Goal: Information Seeking & Learning: Find specific fact

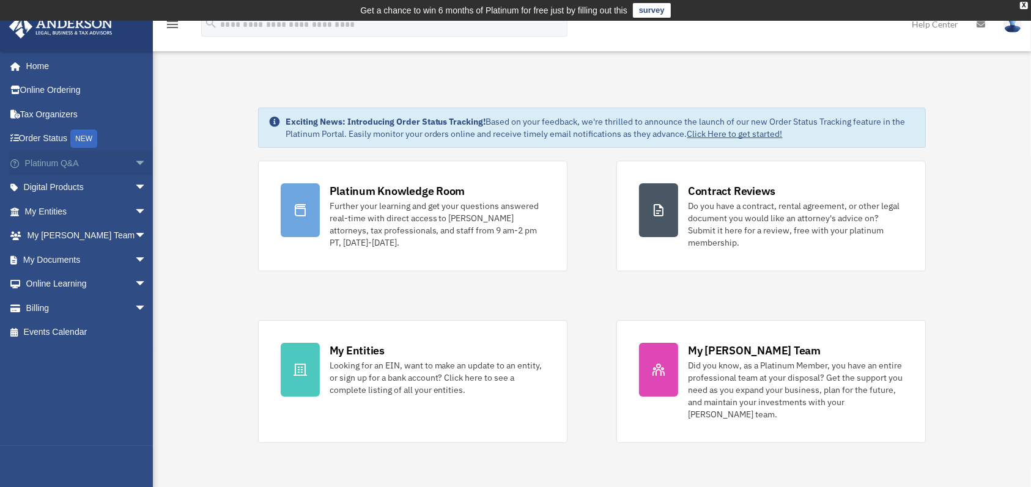
click at [61, 159] on link "Platinum Q&A arrow_drop_down" at bounding box center [87, 163] width 157 height 24
click at [135, 158] on span "arrow_drop_down" at bounding box center [147, 163] width 24 height 25
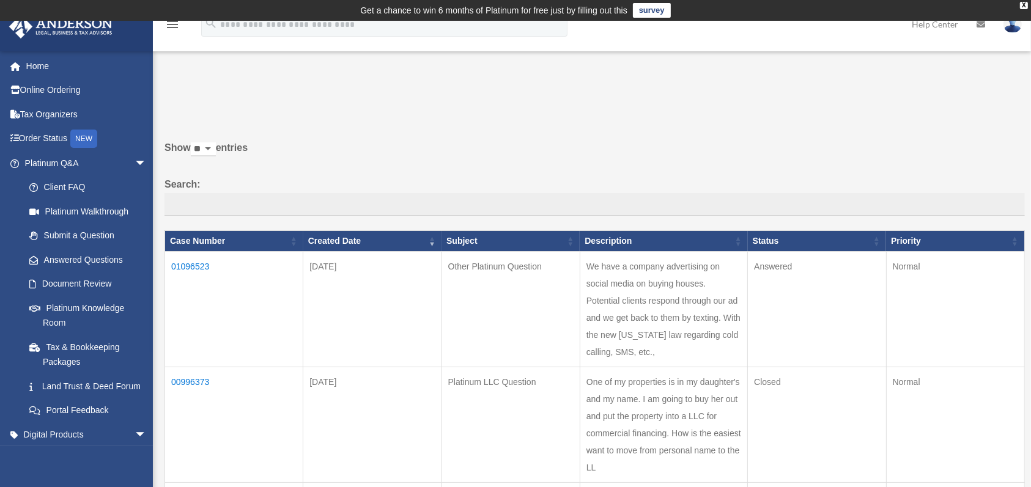
click at [135, 158] on span "arrow_drop_down" at bounding box center [147, 163] width 24 height 25
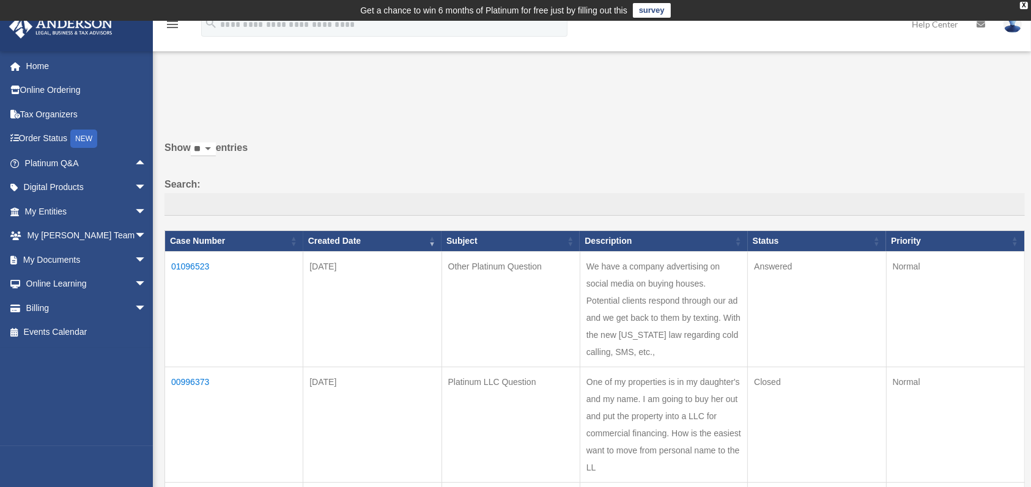
click at [135, 158] on span "arrow_drop_up" at bounding box center [147, 163] width 24 height 25
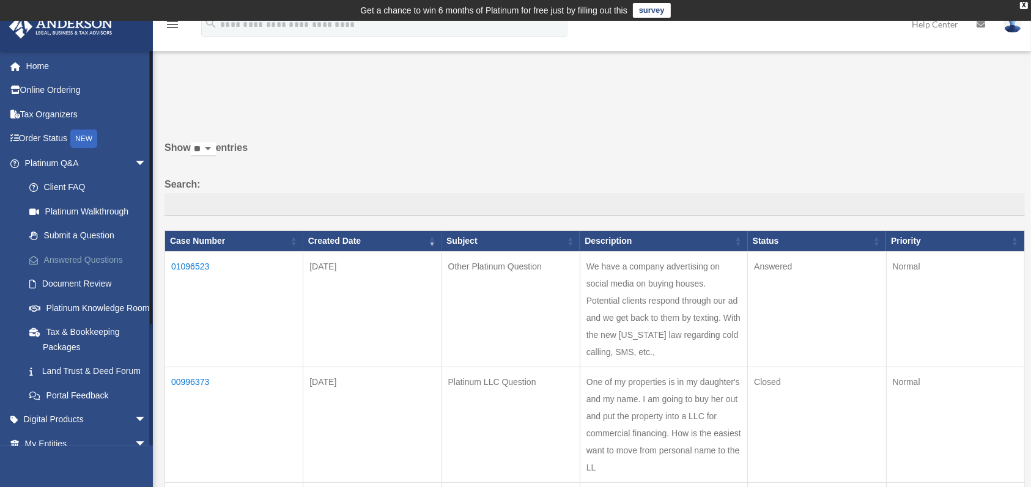
click at [85, 257] on link "Answered Questions" at bounding box center [91, 260] width 148 height 24
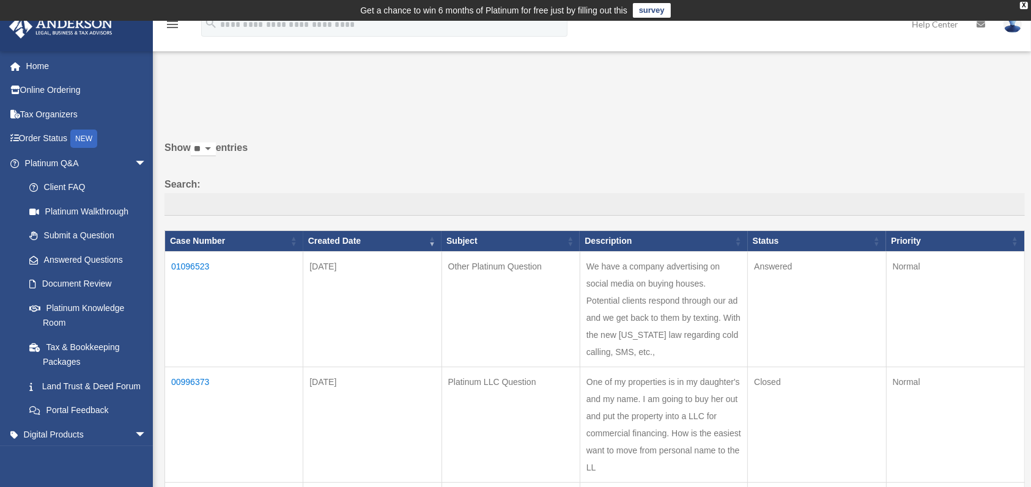
click at [193, 263] on td "01096523" at bounding box center [234, 310] width 138 height 116
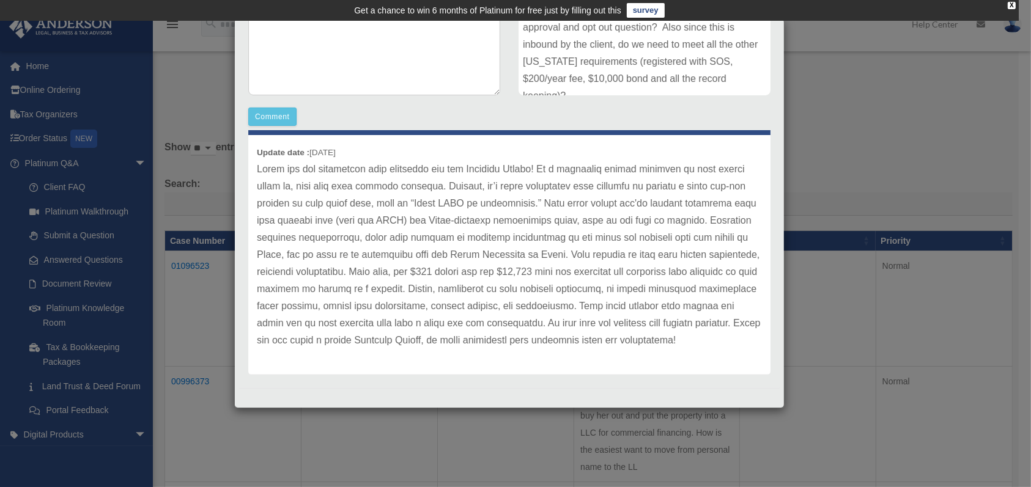
scroll to position [287, 0]
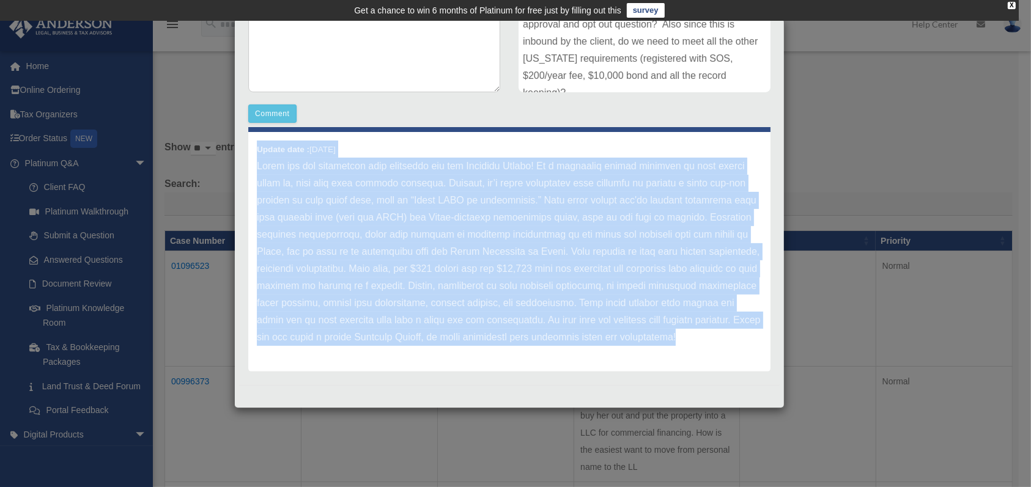
drag, startPoint x: 257, startPoint y: 135, endPoint x: 584, endPoint y: 356, distance: 394.5
click at [584, 356] on div "Update date : [DATE]" at bounding box center [509, 252] width 522 height 240
copy div "Loremi dolo : 11-76-1101 Sitam con adi elitseddoe temp incididun utl etd Magnaa…"
